Goal: Register for event/course

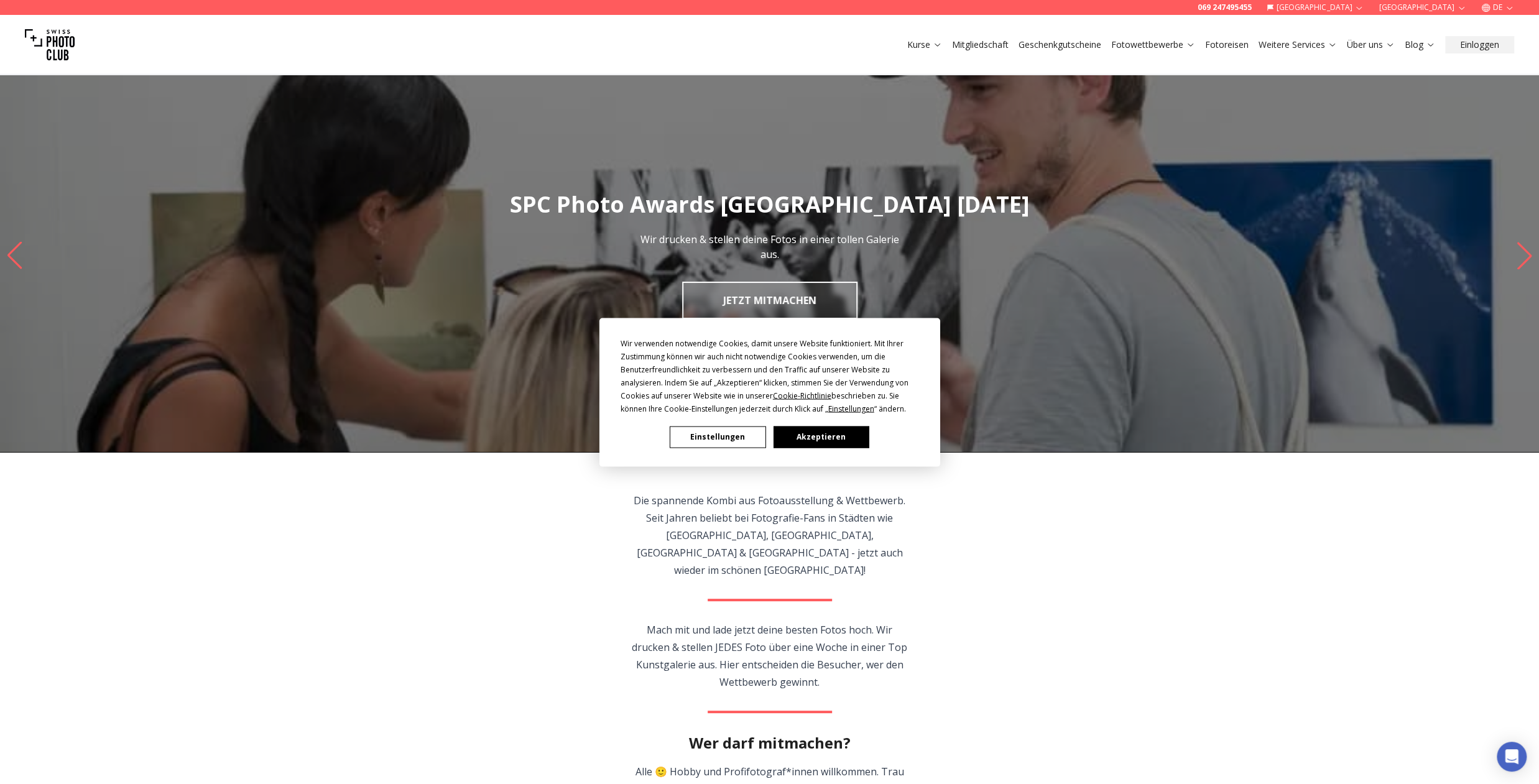
click at [729, 437] on button "Einstellungen" at bounding box center [717, 436] width 96 height 21
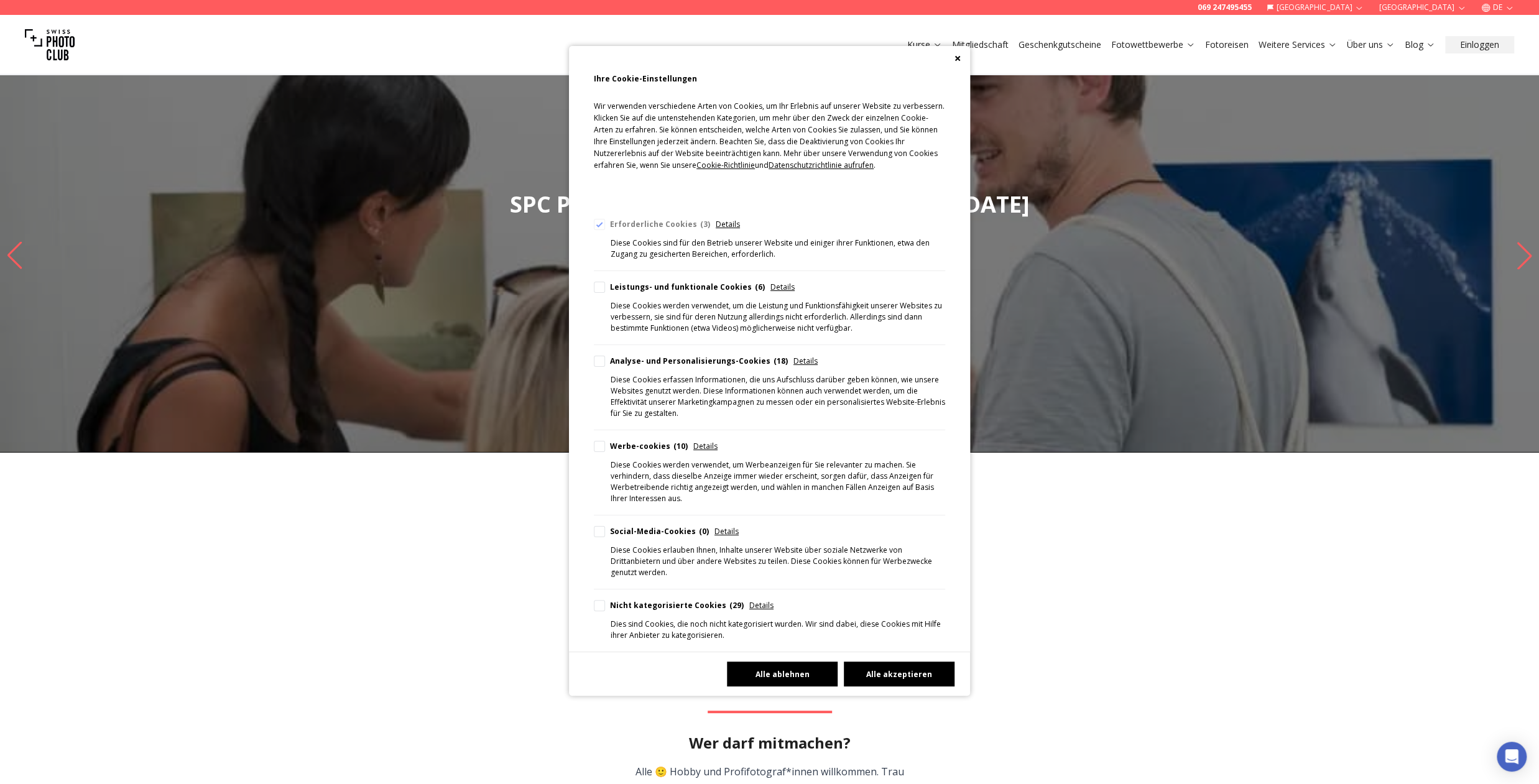
click at [765, 675] on button "Alle ablehnen" at bounding box center [782, 673] width 111 height 25
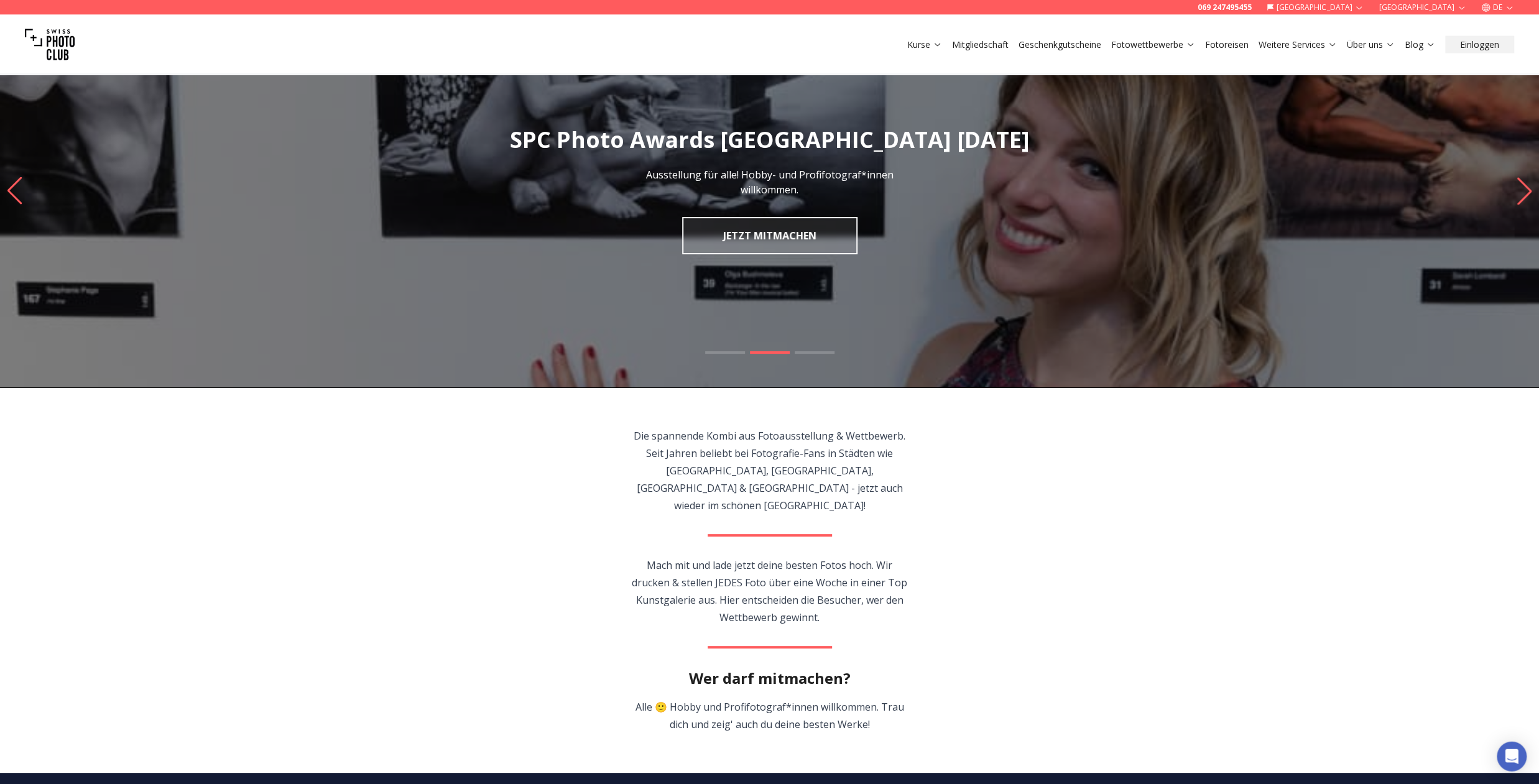
scroll to position [137, 0]
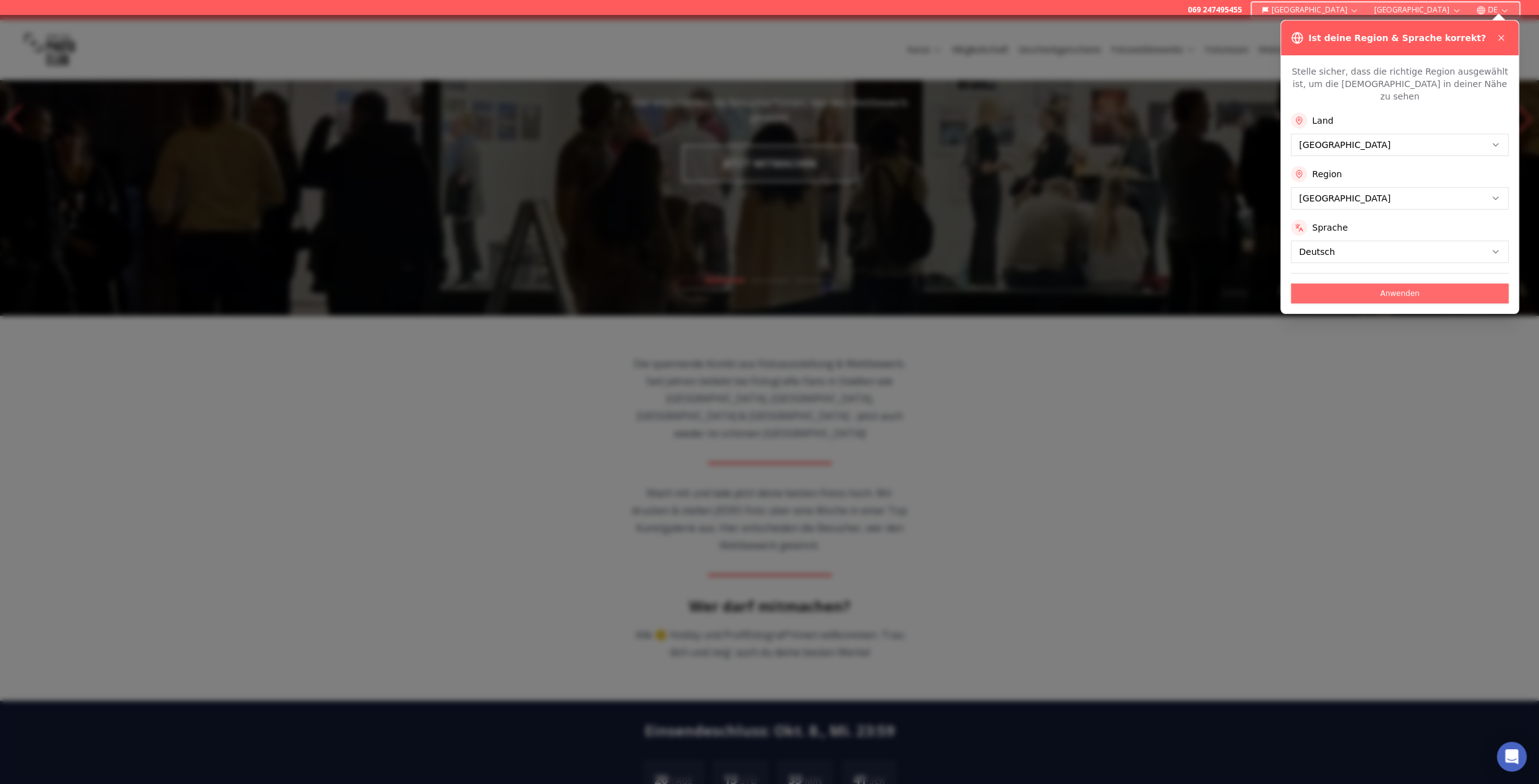
click at [1423, 287] on button "Anwenden" at bounding box center [1400, 293] width 217 height 20
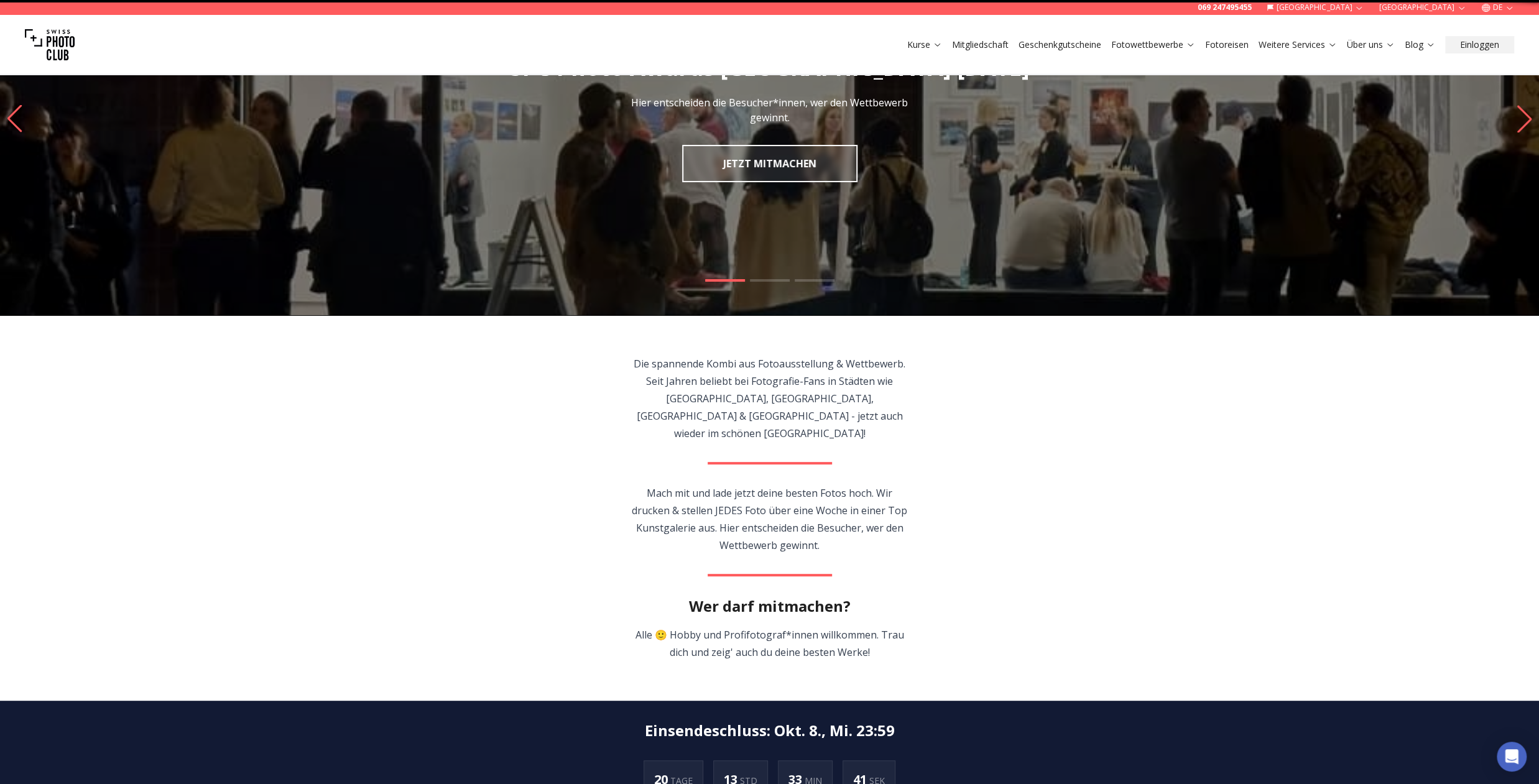
scroll to position [0, 0]
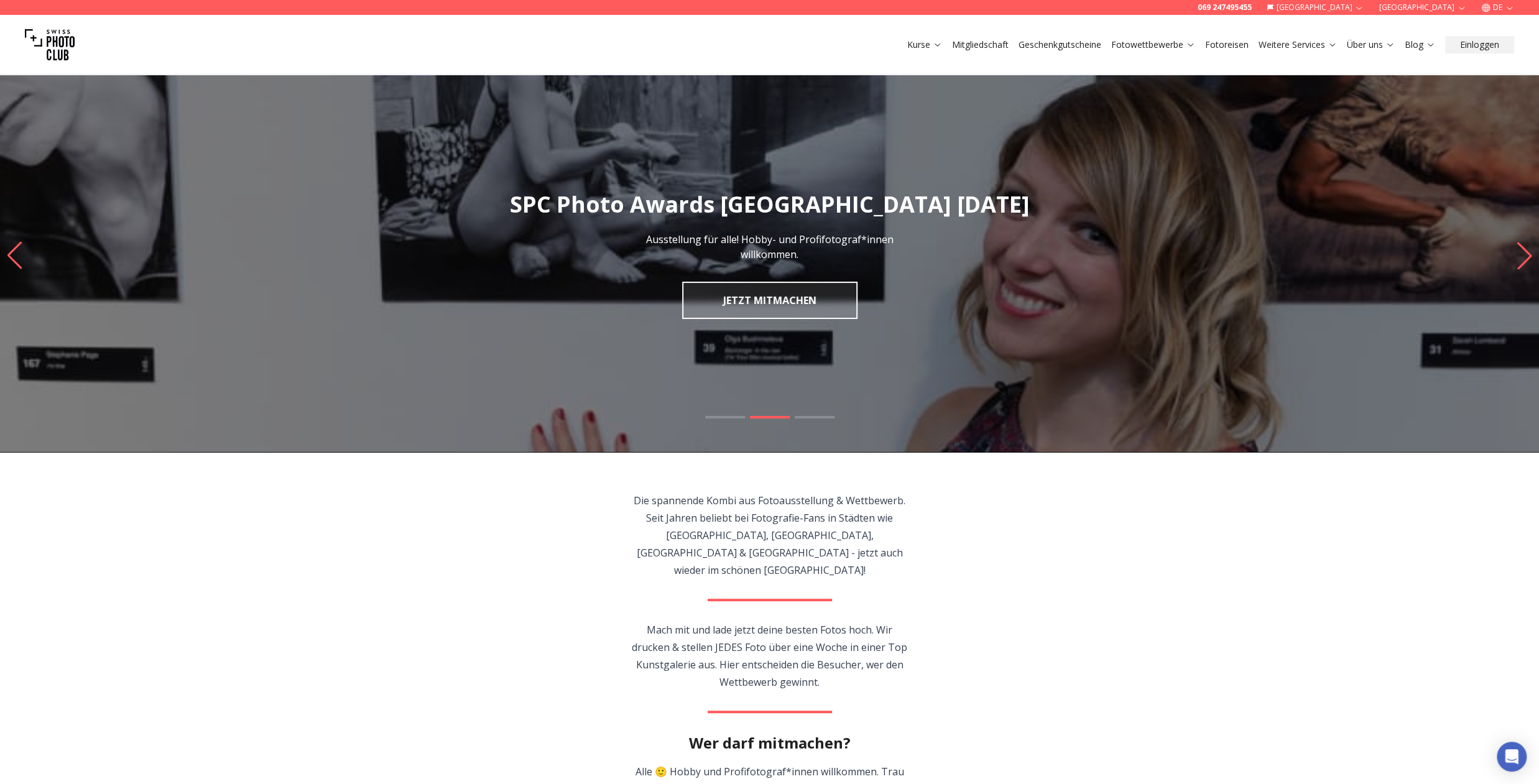
click at [1507, 2] on button "DE" at bounding box center [1498, 7] width 43 height 15
click at [1498, 25] on link "de" at bounding box center [1498, 27] width 25 height 15
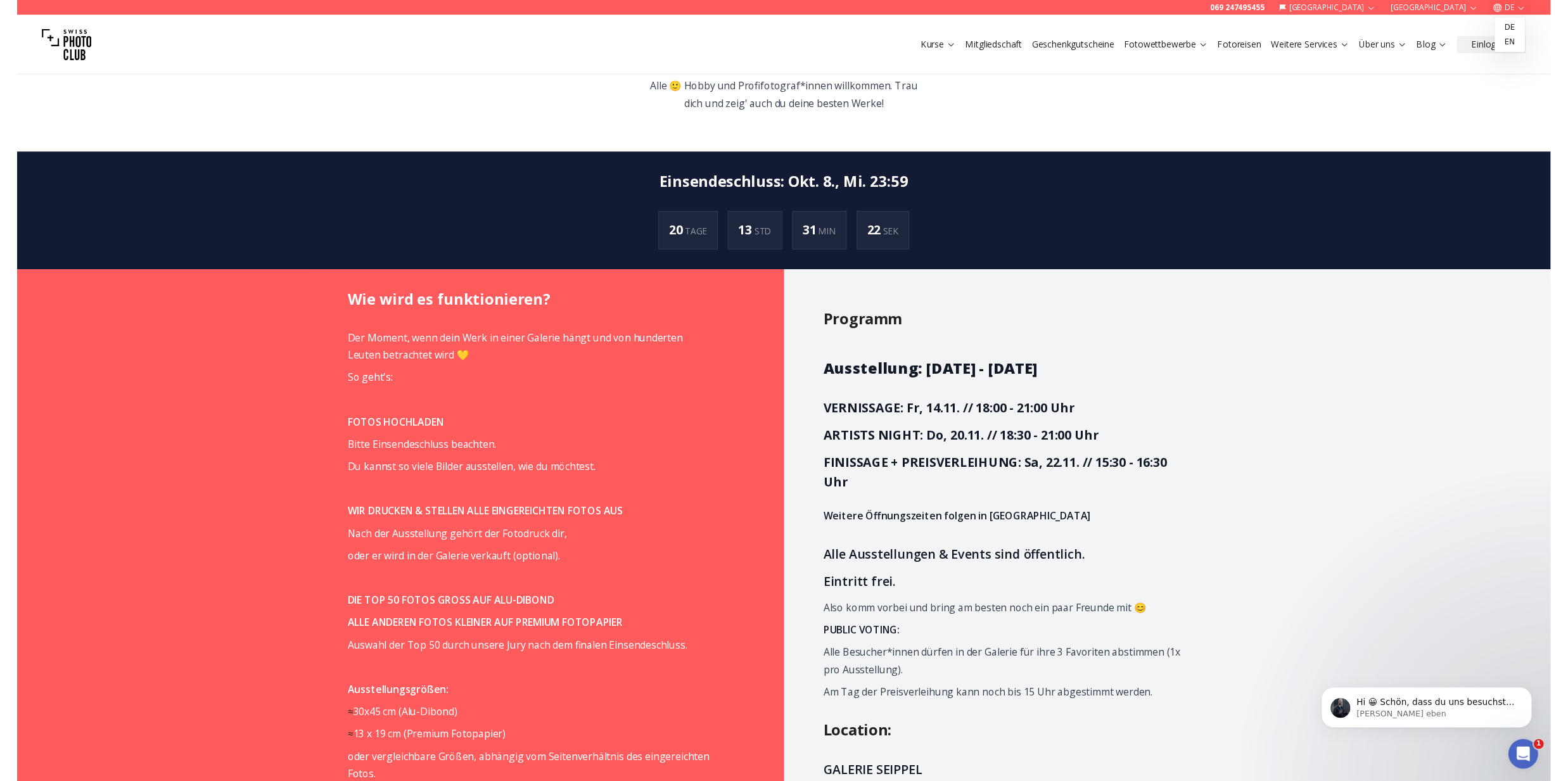
scroll to position [696, 0]
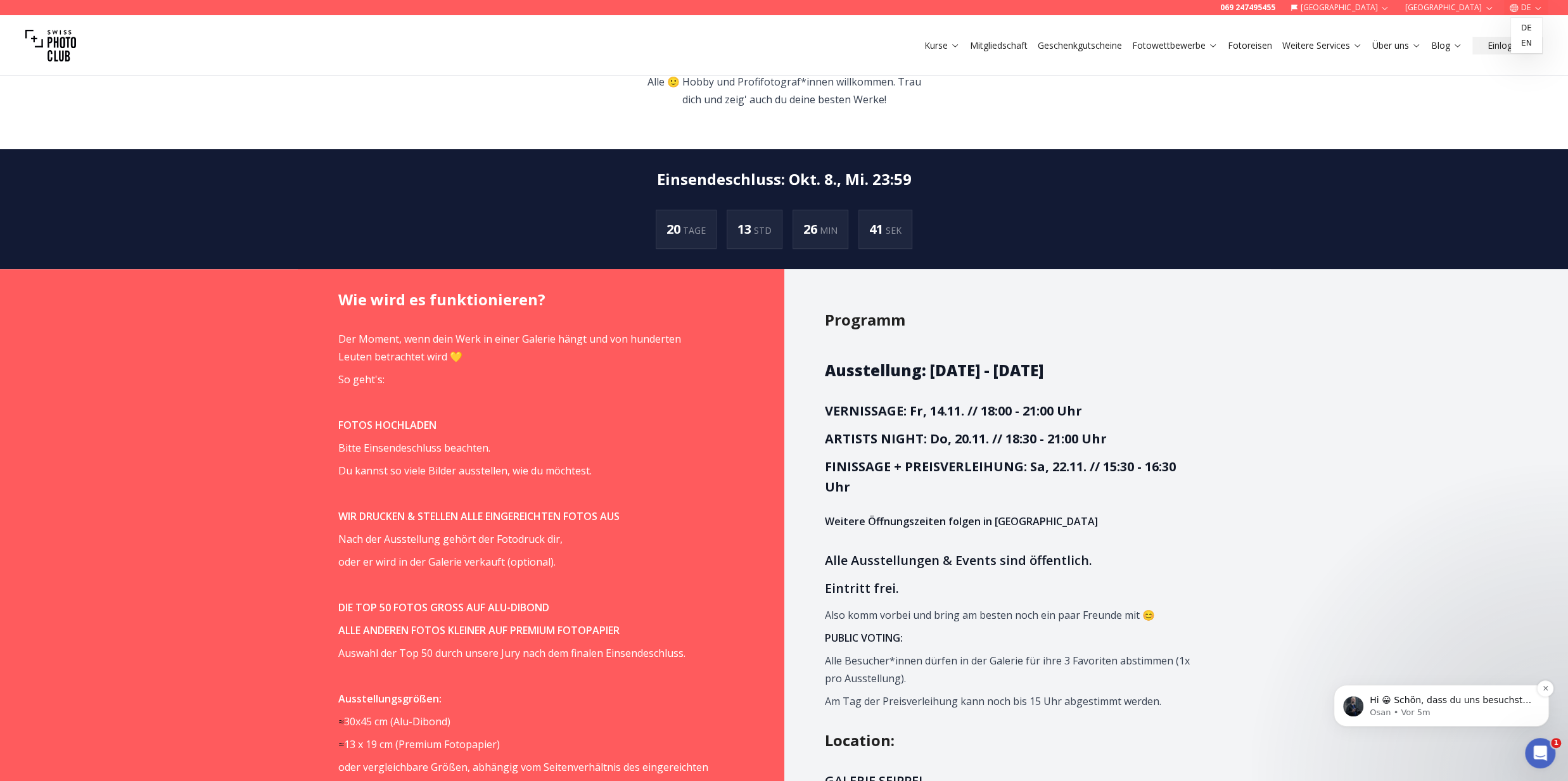
click at [1449, 714] on p "Osan • Vor 5m" at bounding box center [1452, 713] width 164 height 11
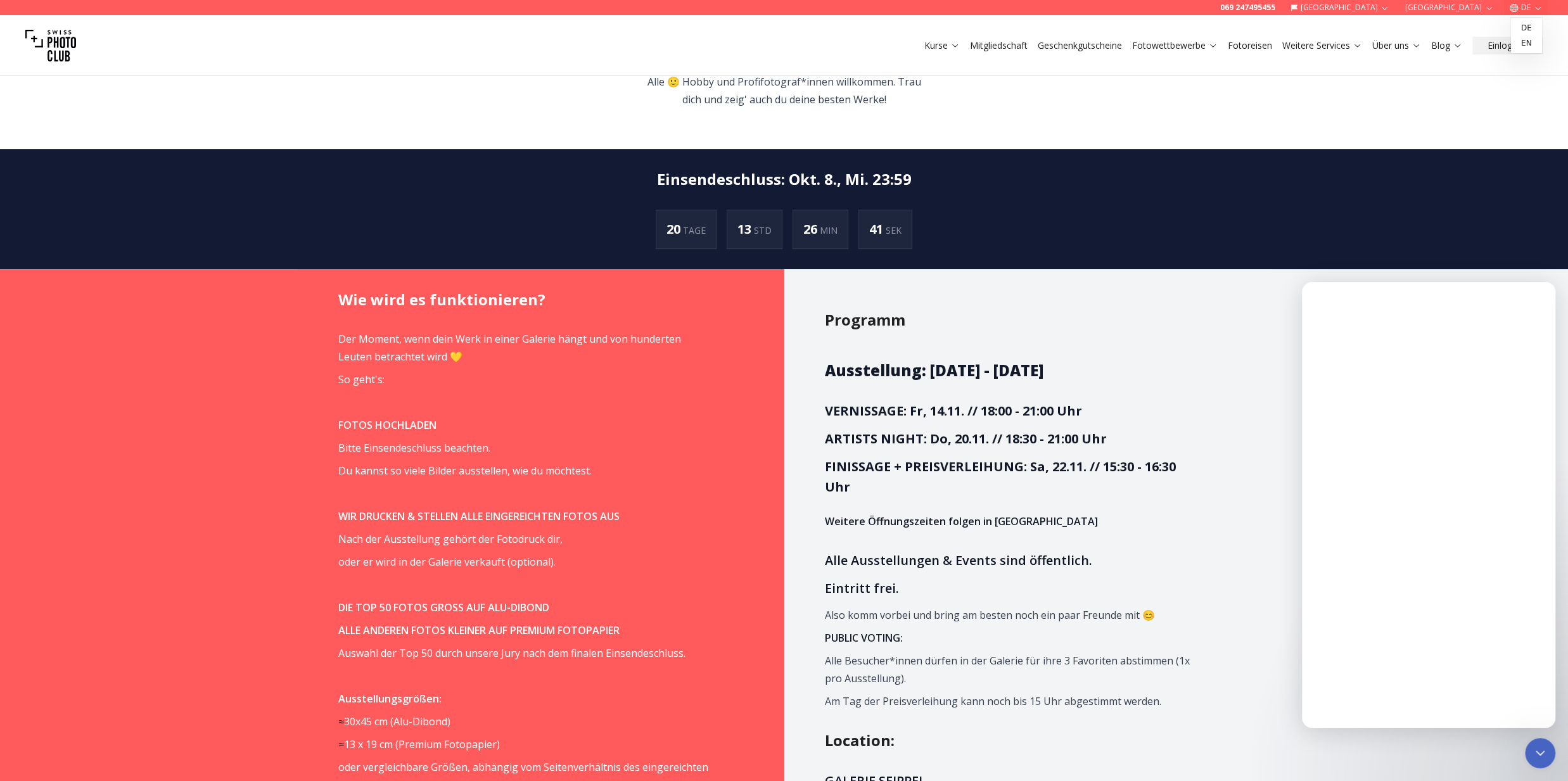
scroll to position [0, 0]
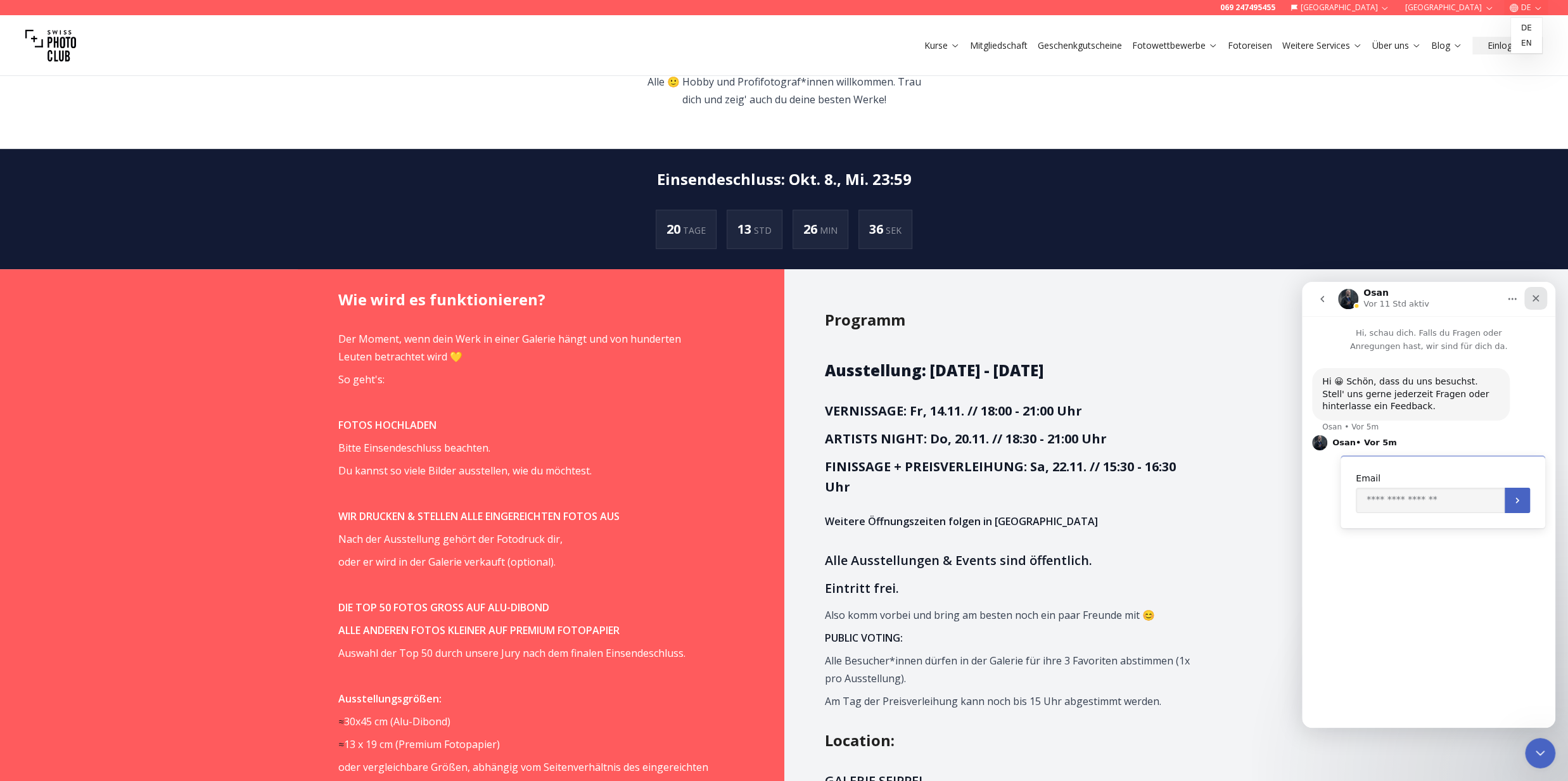
click at [1538, 300] on icon "Schließen" at bounding box center [1536, 298] width 7 height 7
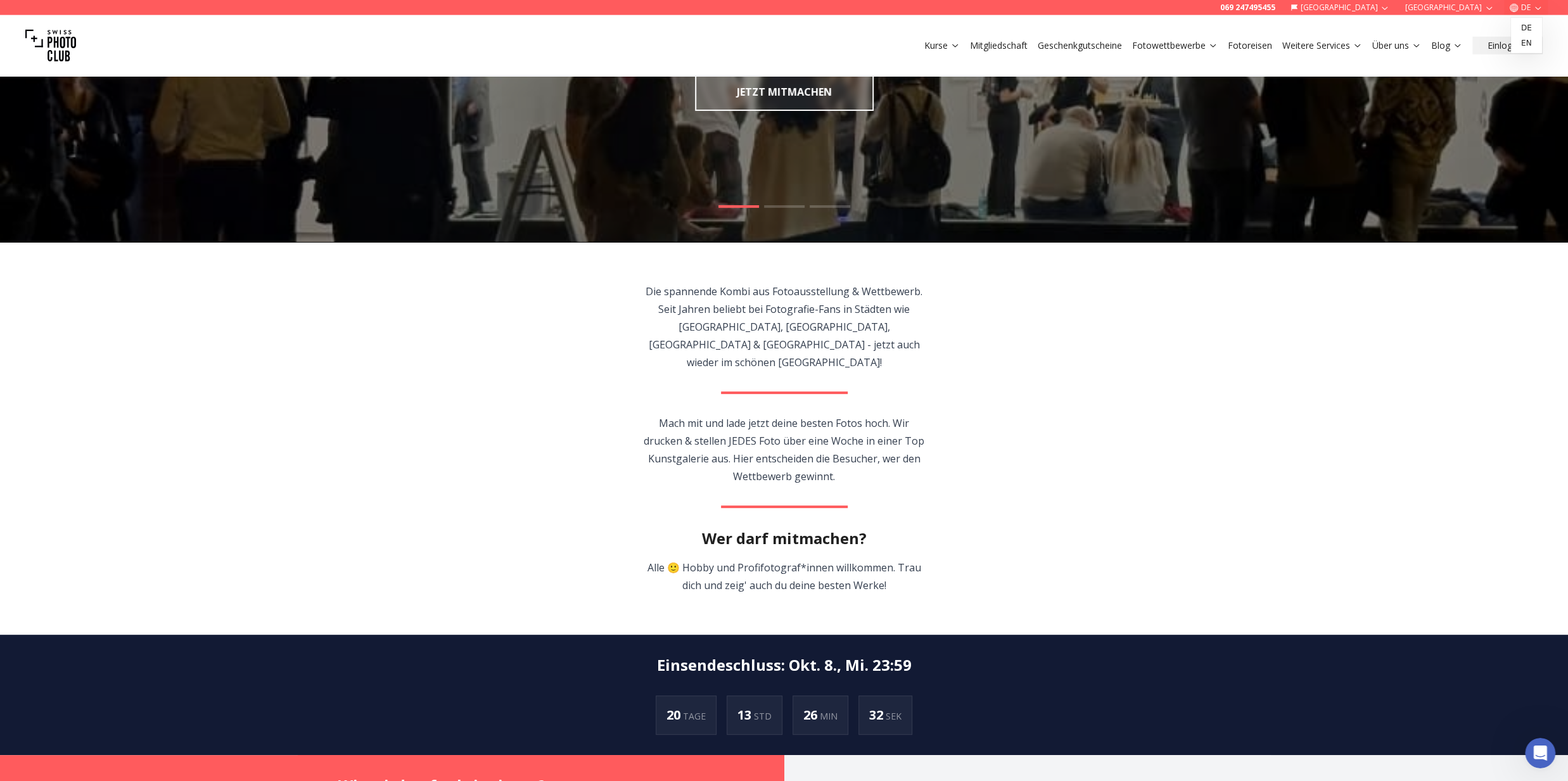
scroll to position [207, 0]
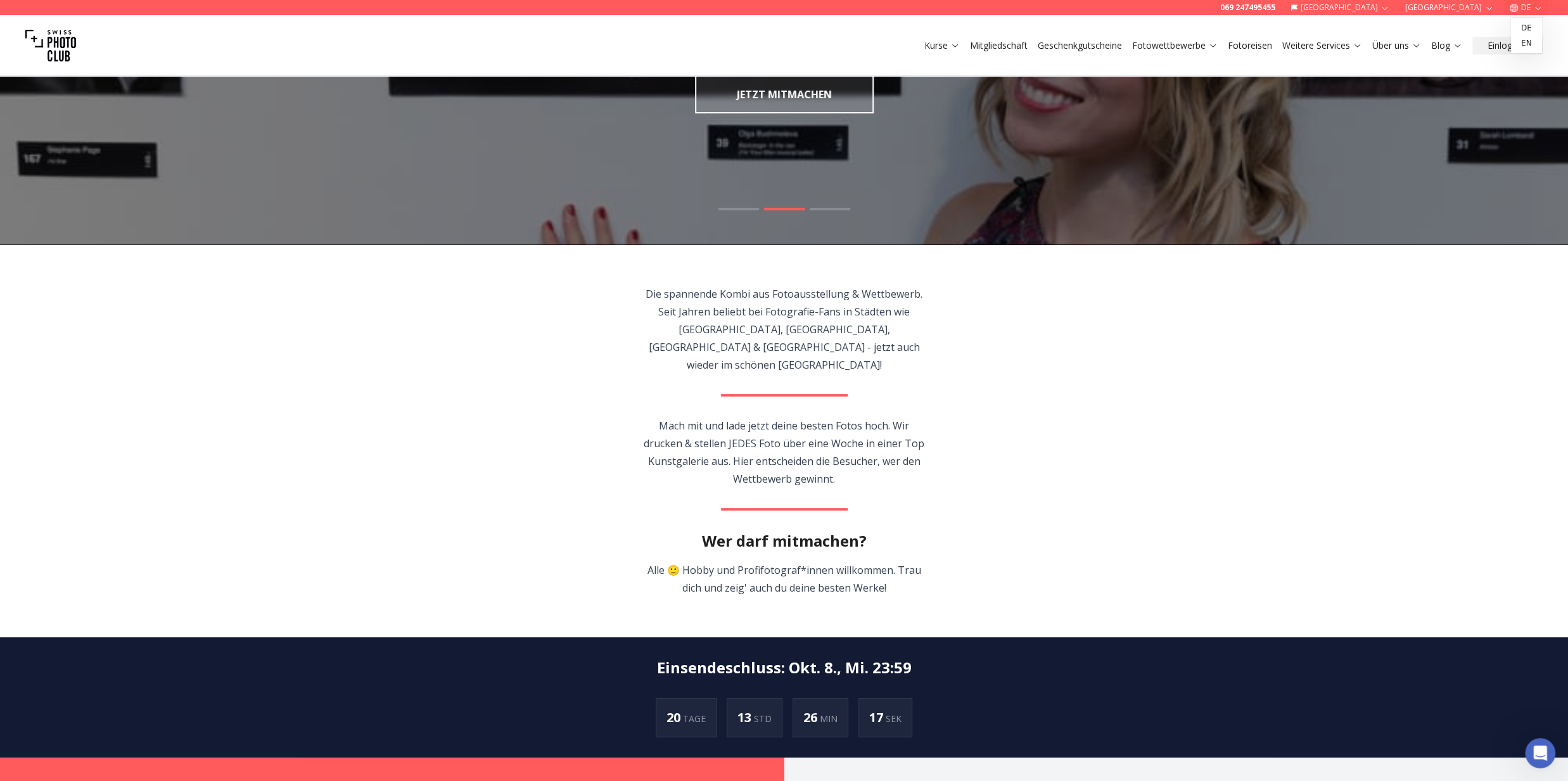
click at [834, 208] on span at bounding box center [830, 208] width 41 height 2
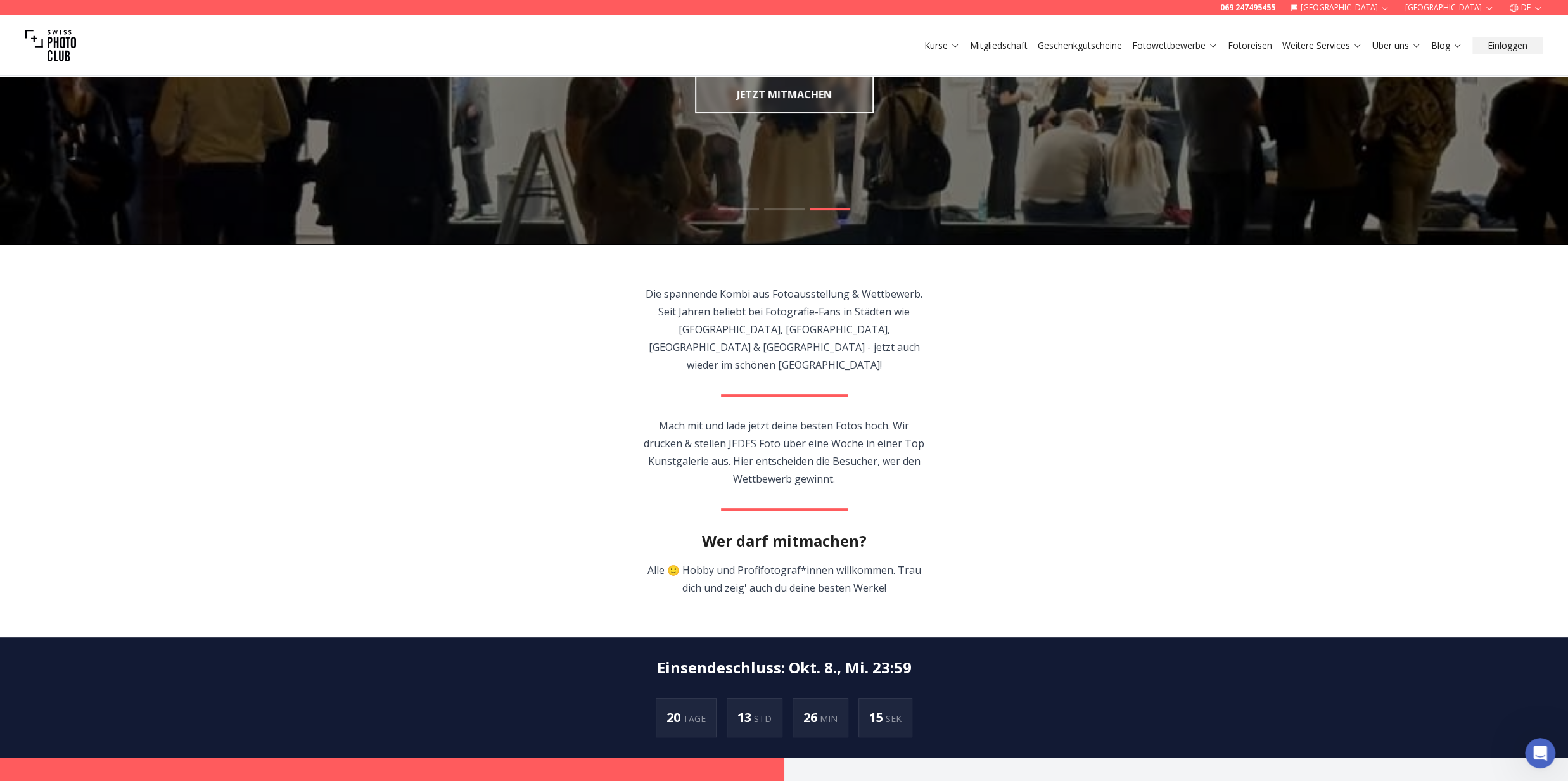
scroll to position [0, 0]
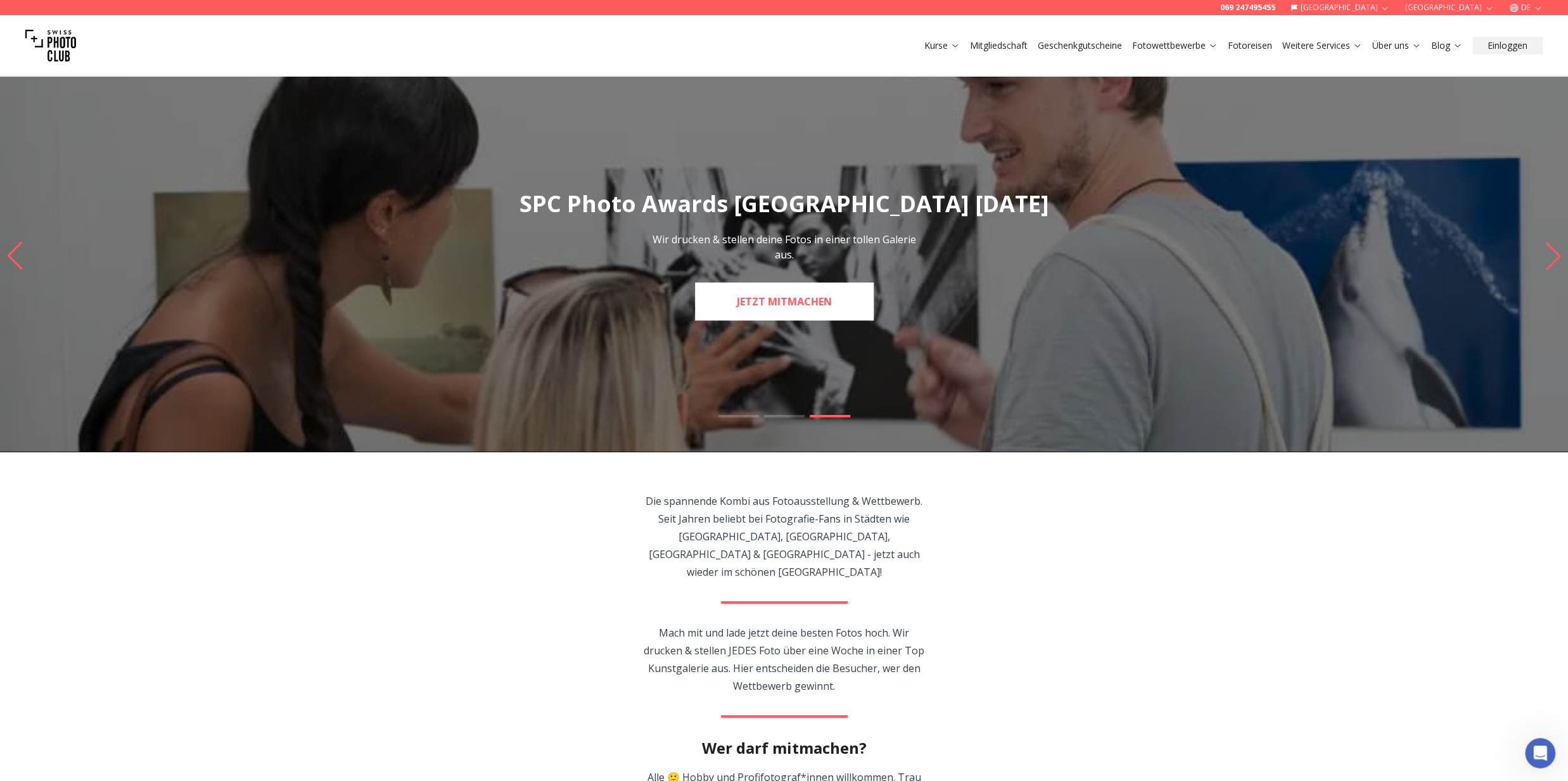
click at [823, 303] on link "JETZT MITMACHEN" at bounding box center [784, 301] width 178 height 38
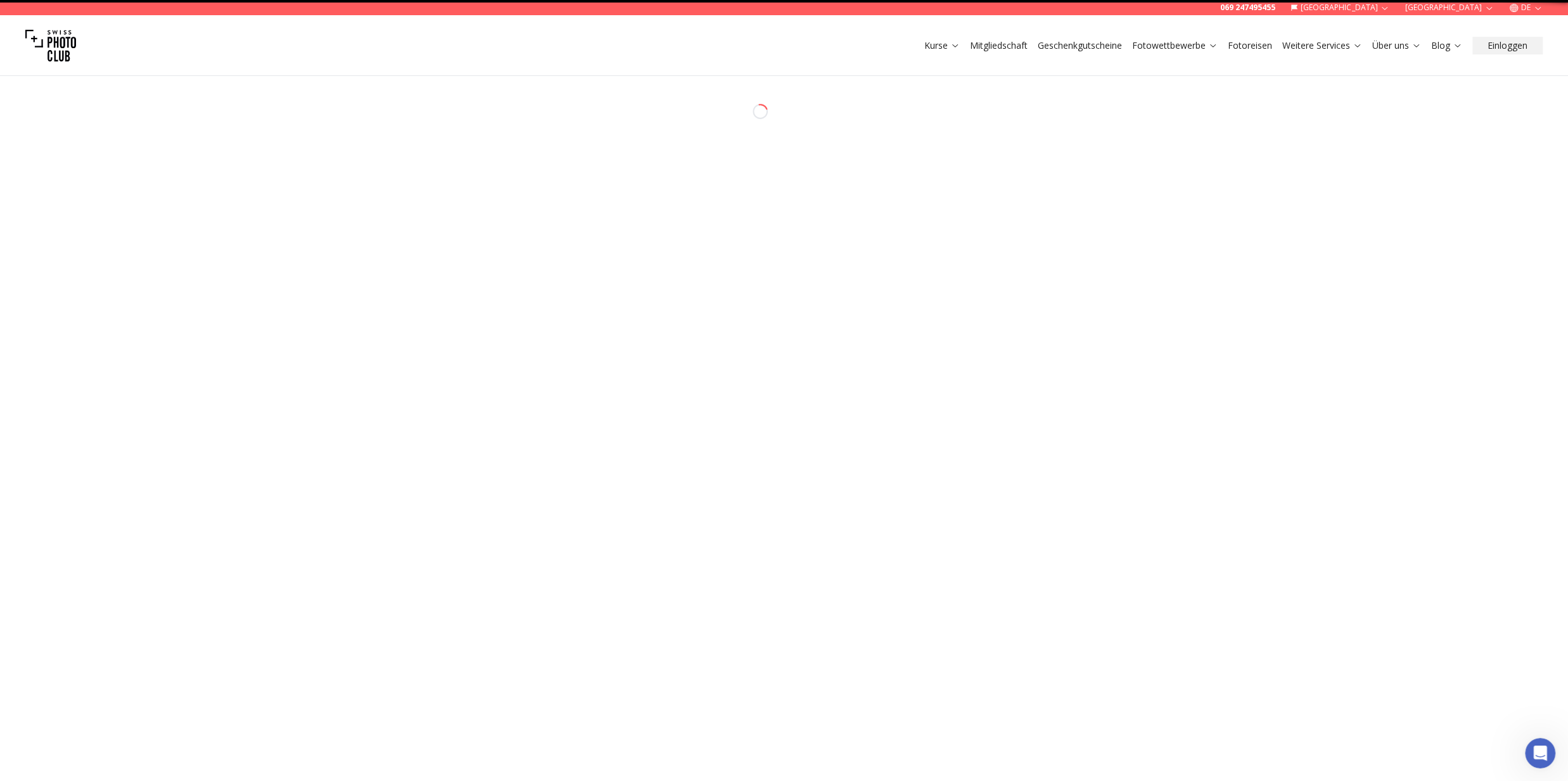
select select "*******"
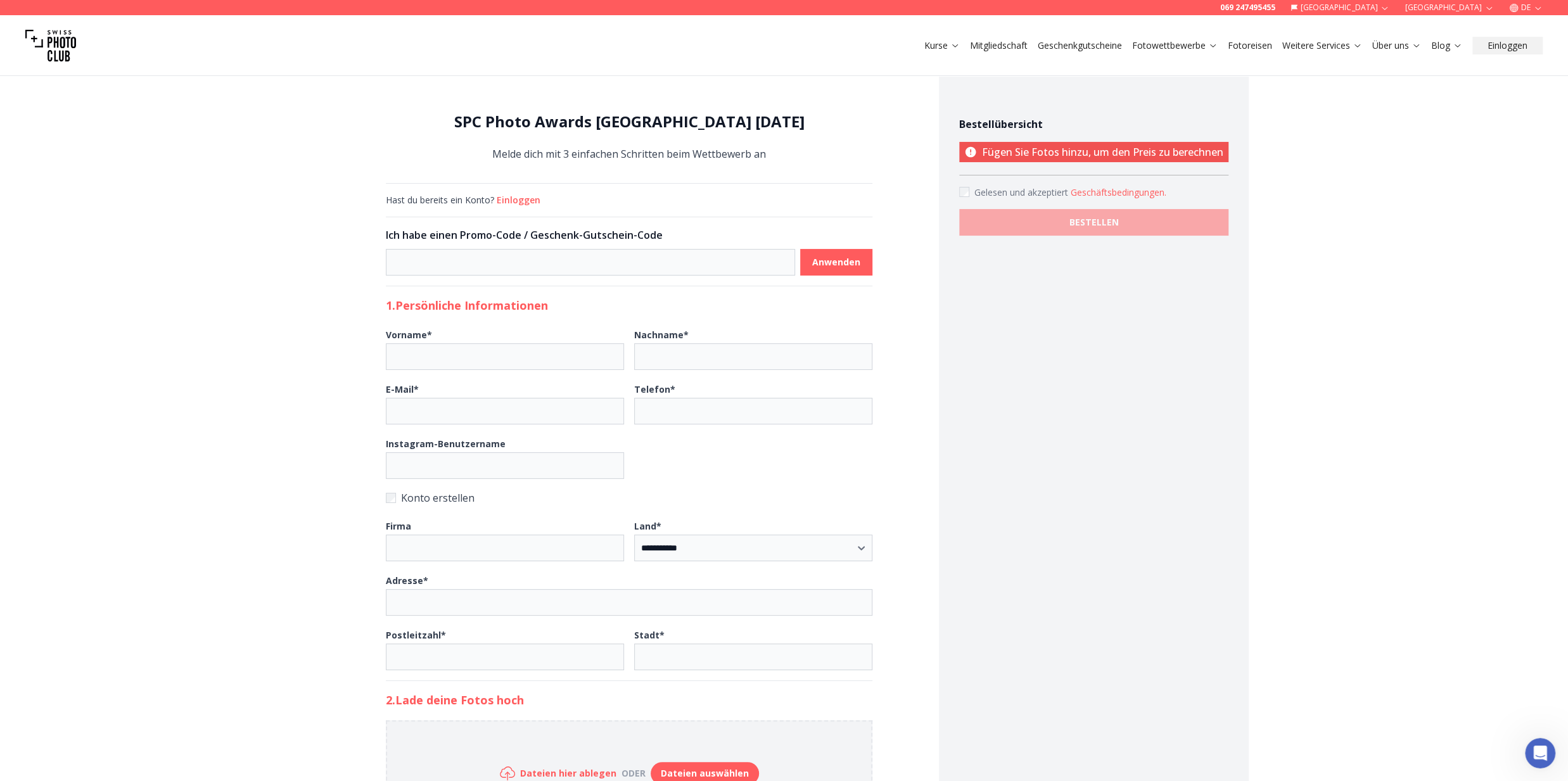
click at [1112, 192] on button "Geschäftsbedingungen ." at bounding box center [1119, 193] width 96 height 13
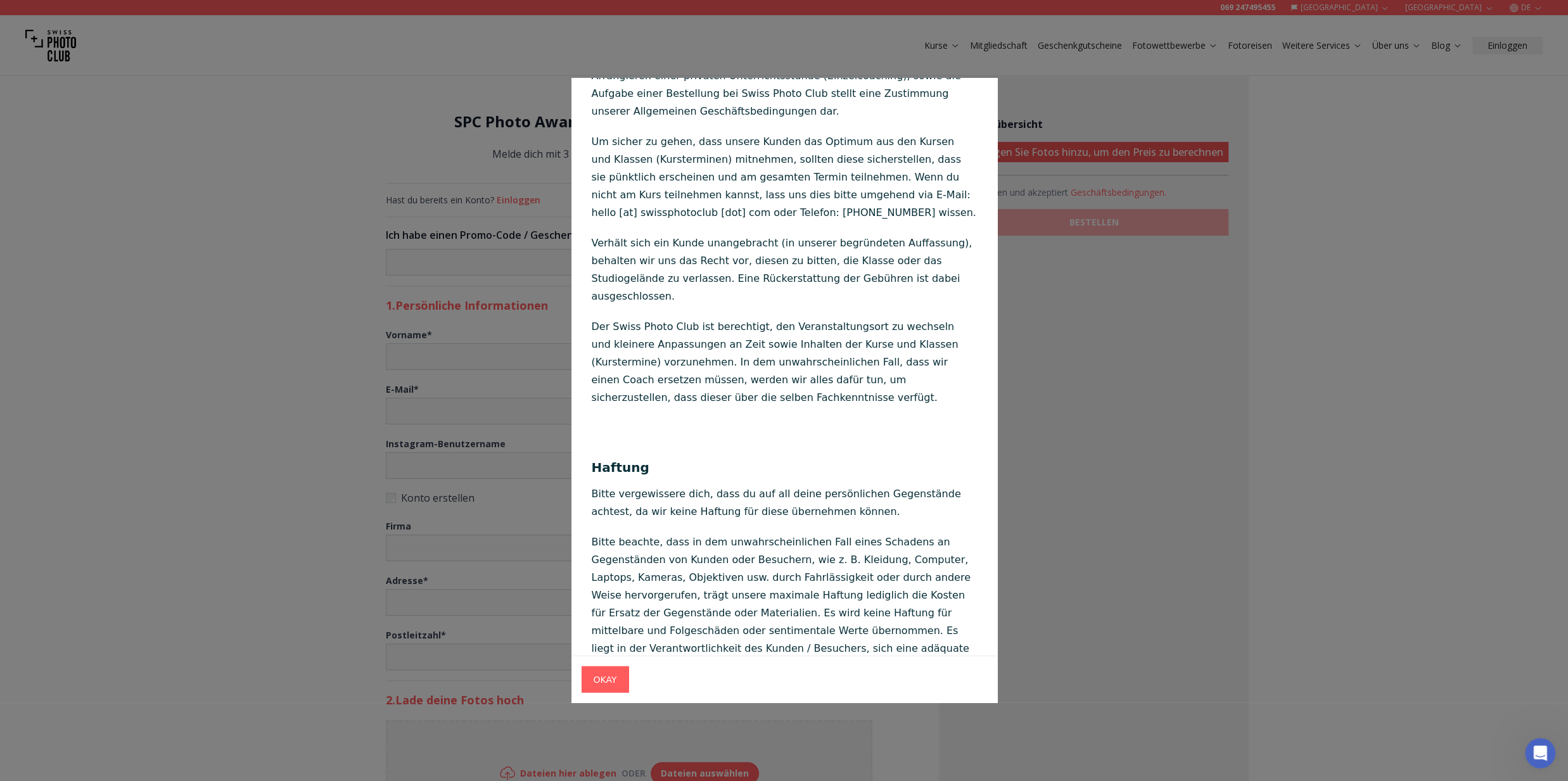
scroll to position [2667, 0]
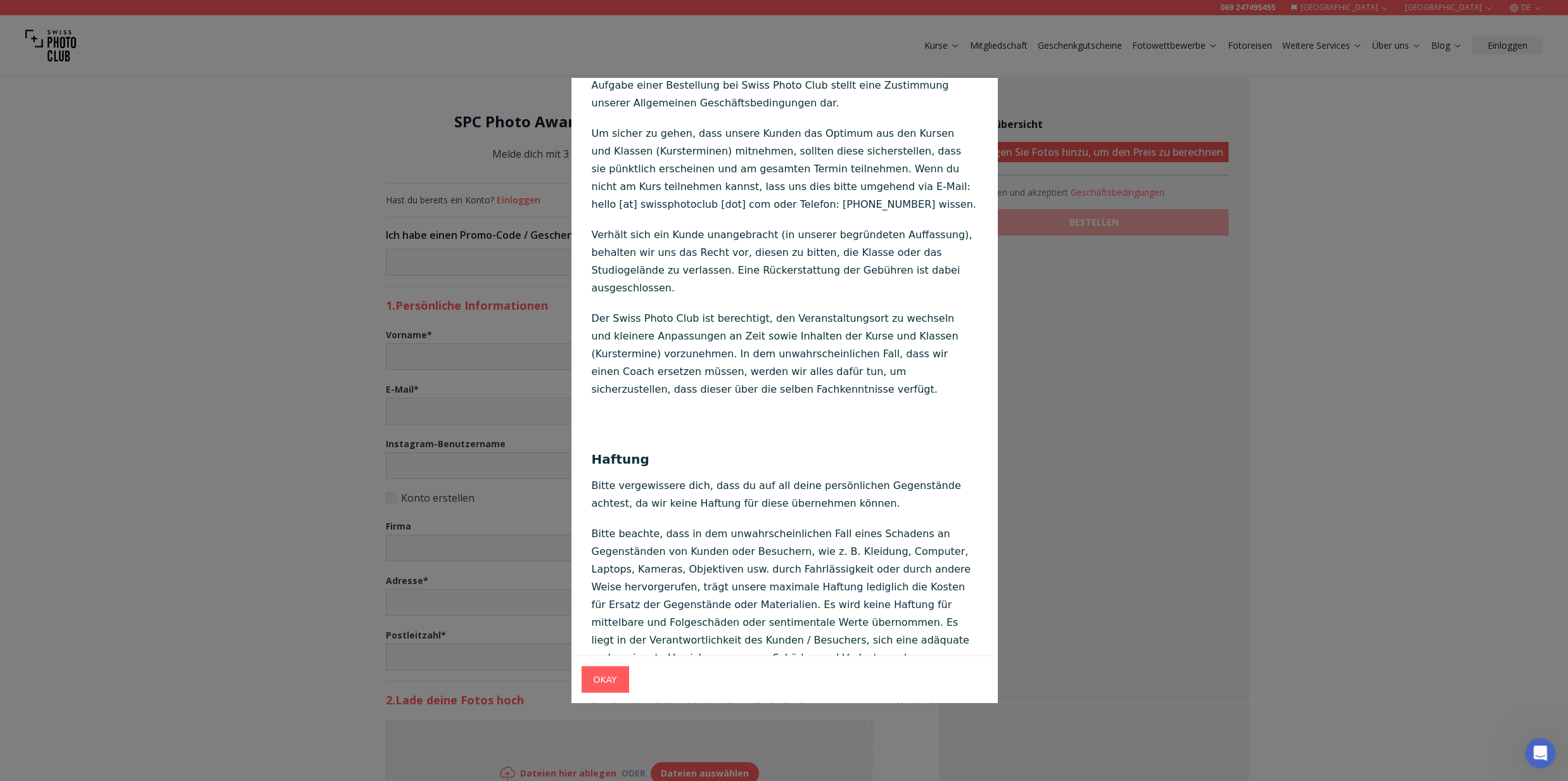
click at [1034, 349] on div at bounding box center [784, 390] width 1568 height 781
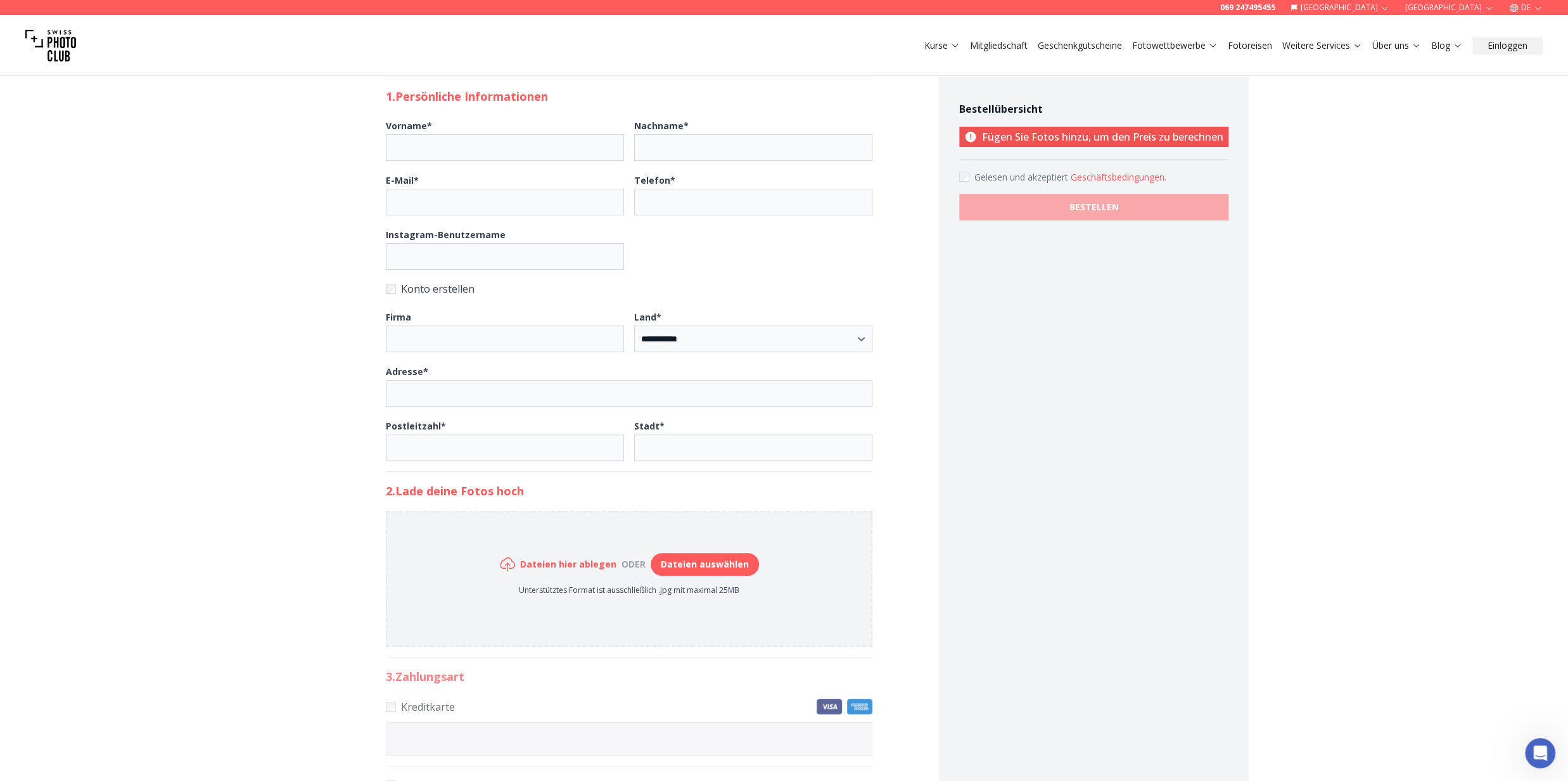
scroll to position [0, 0]
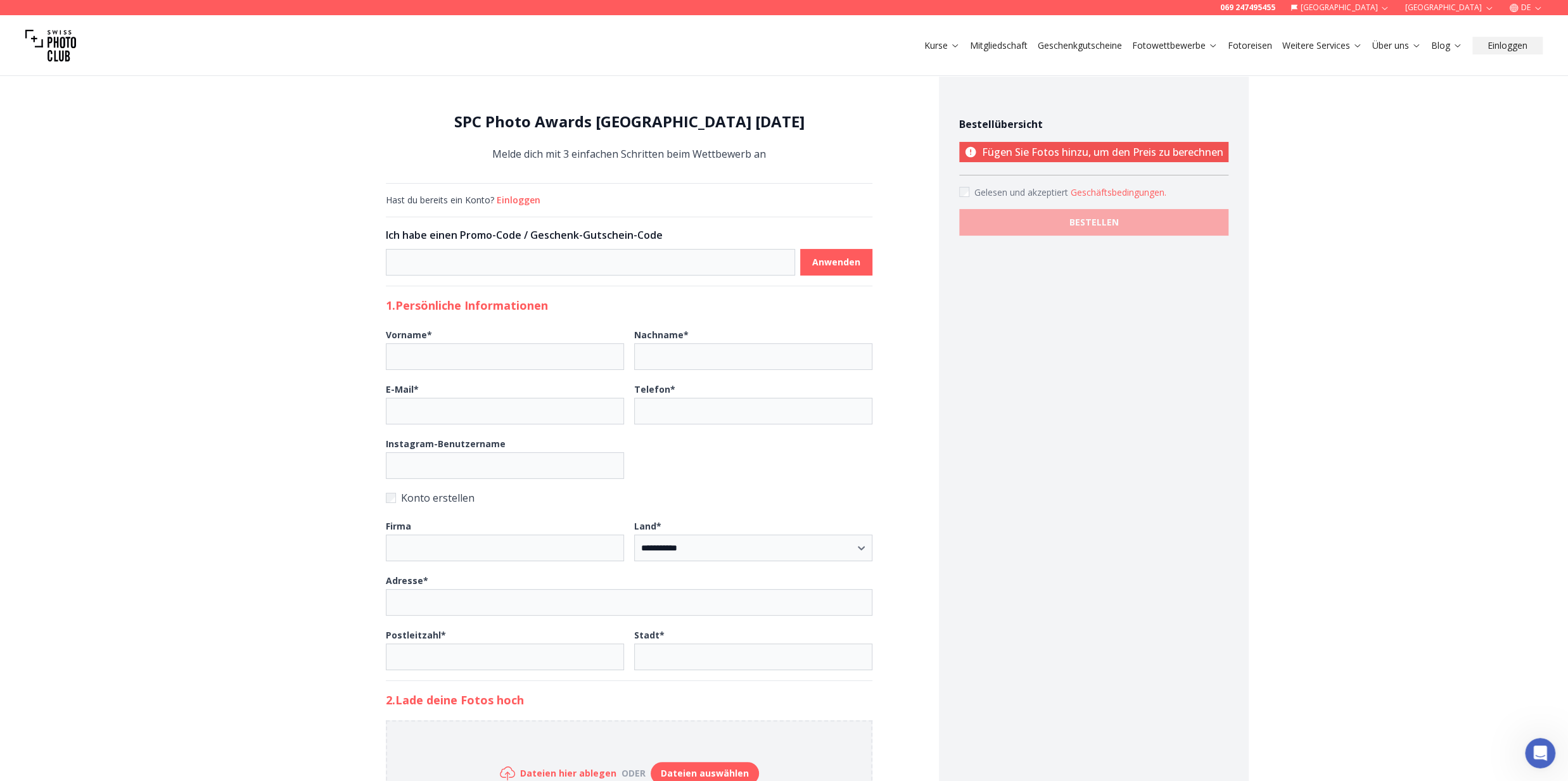
click at [999, 46] on link "Mitgliedschaft" at bounding box center [999, 45] width 58 height 13
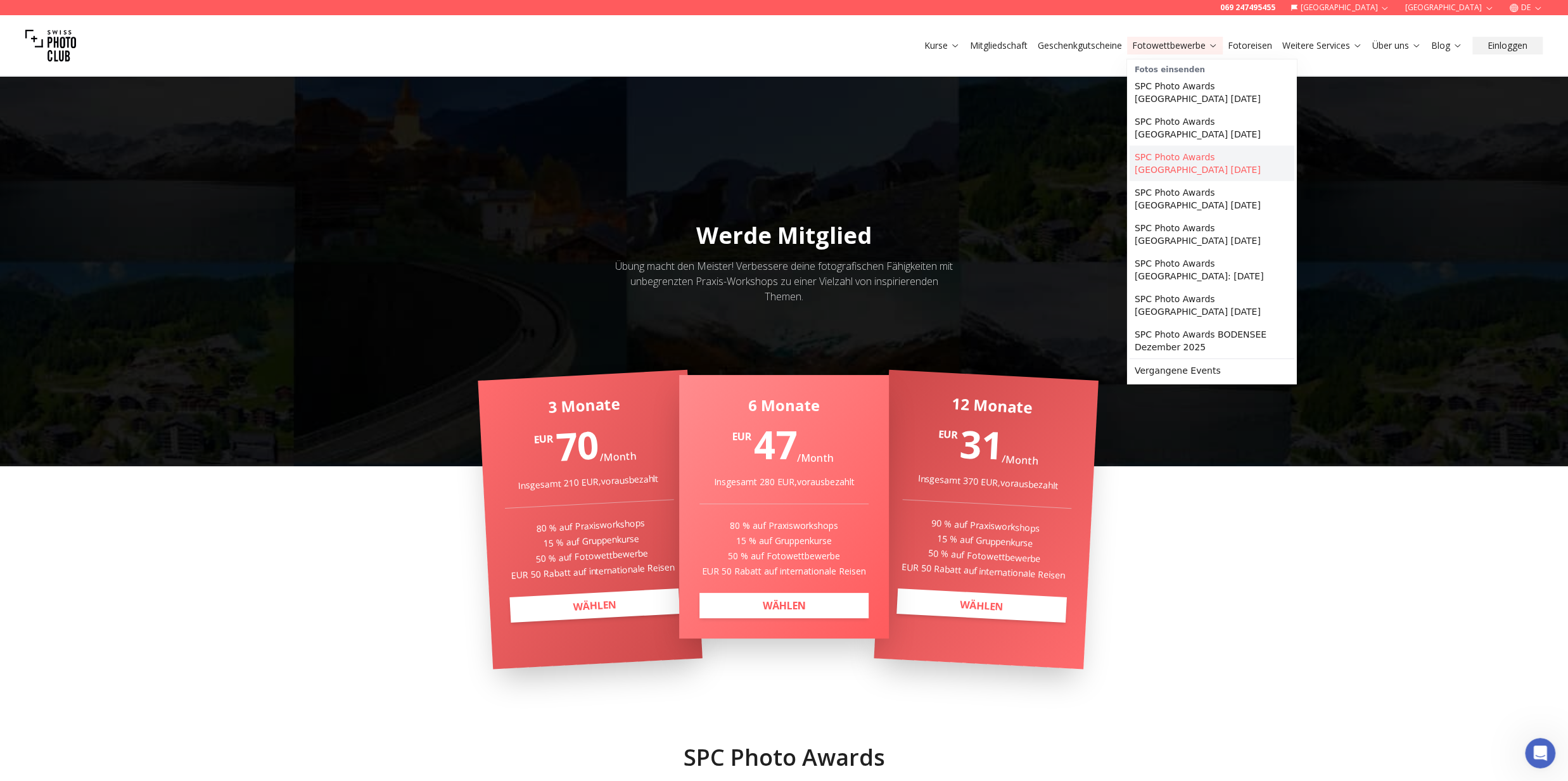
click at [1194, 146] on link "SPC Photo Awards [GEOGRAPHIC_DATA] [DATE]" at bounding box center [1212, 164] width 165 height 36
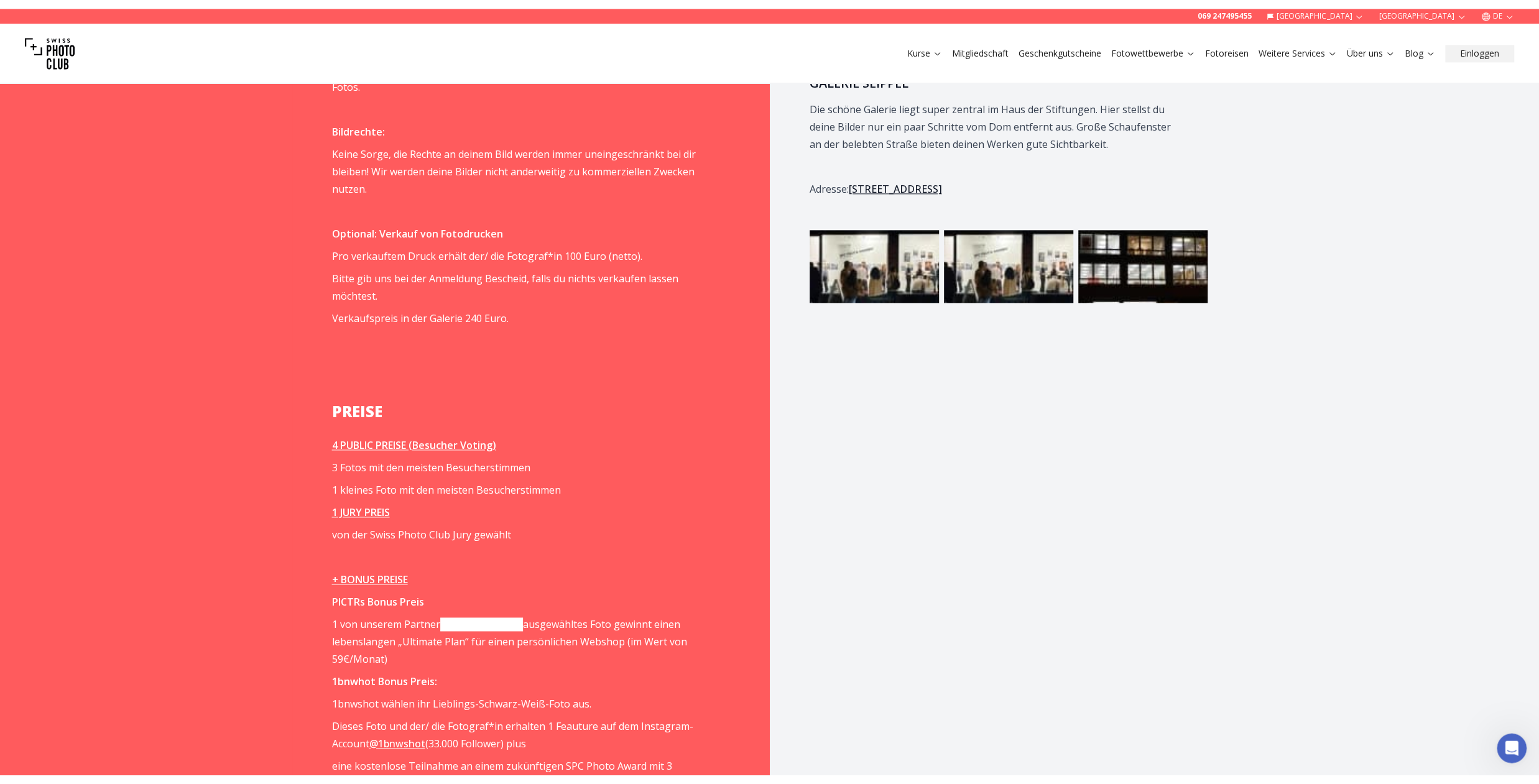
scroll to position [1439, 0]
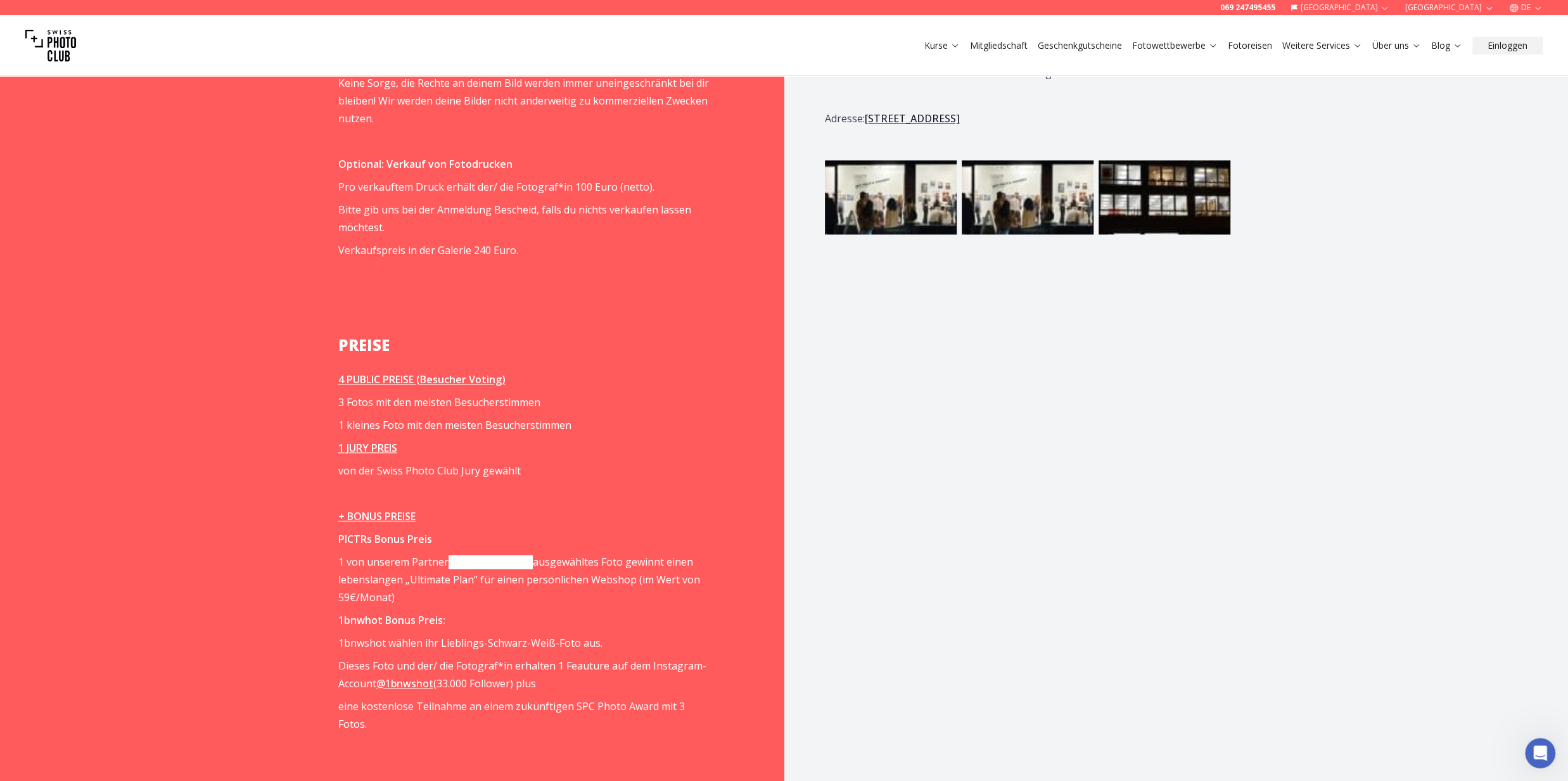
click at [486, 555] on link "[DOMAIN_NAME]" at bounding box center [491, 561] width 84 height 14
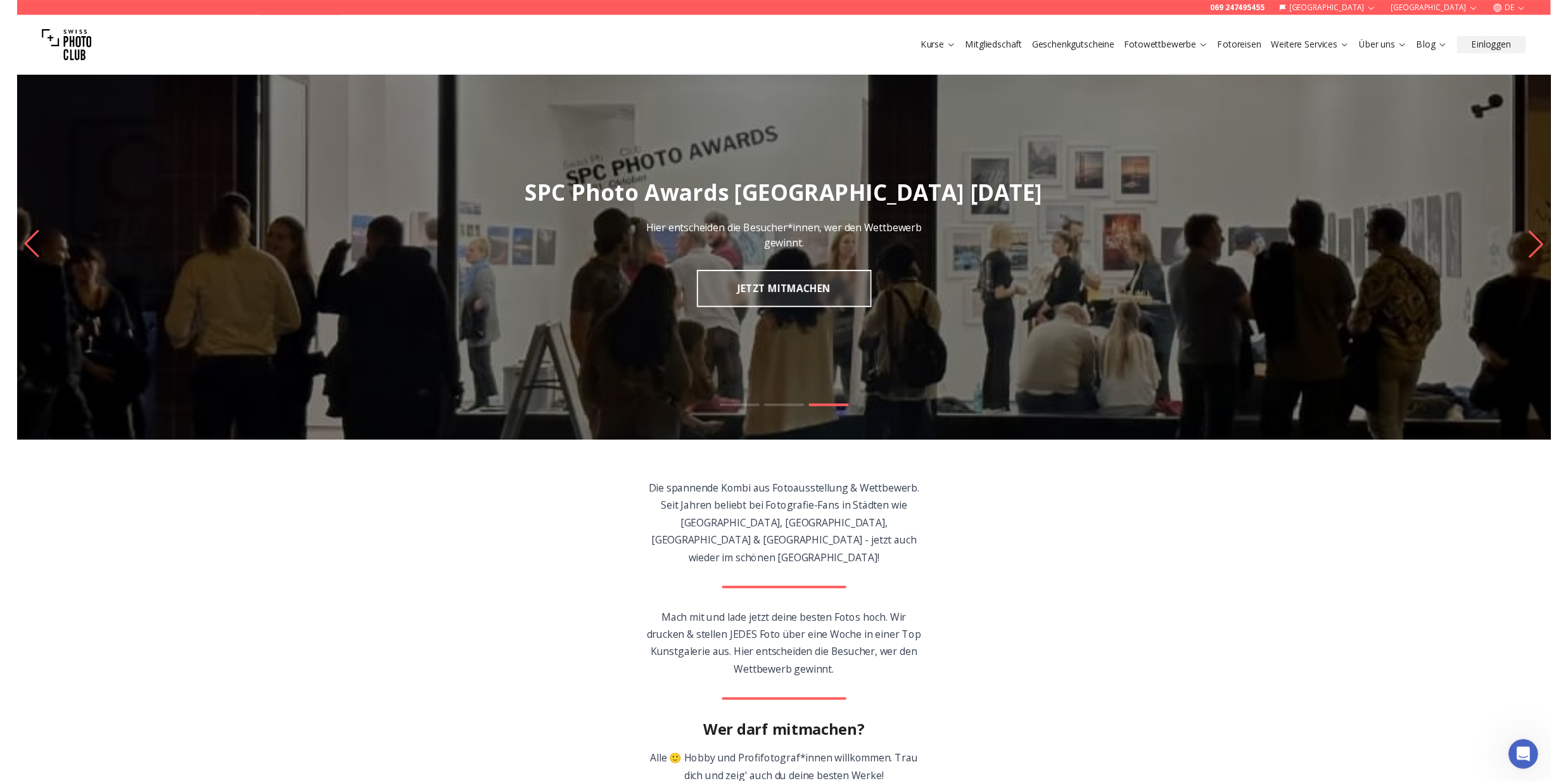
scroll to position [0, 0]
